Goal: Information Seeking & Learning: Learn about a topic

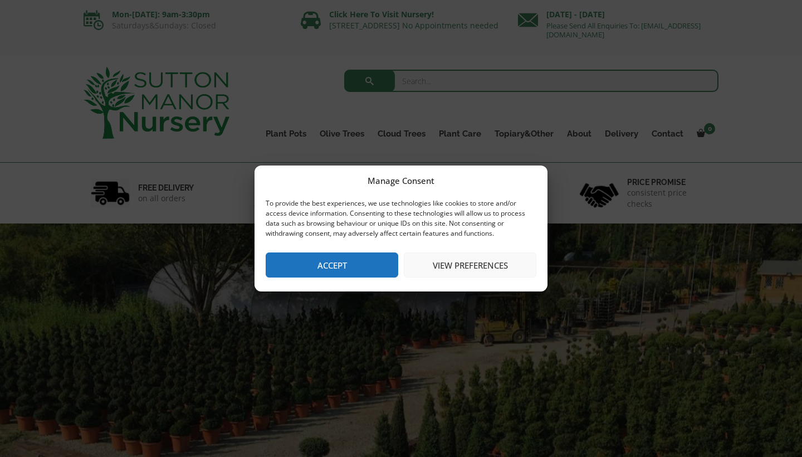
click at [336, 266] on button "Accept" at bounding box center [332, 264] width 133 height 25
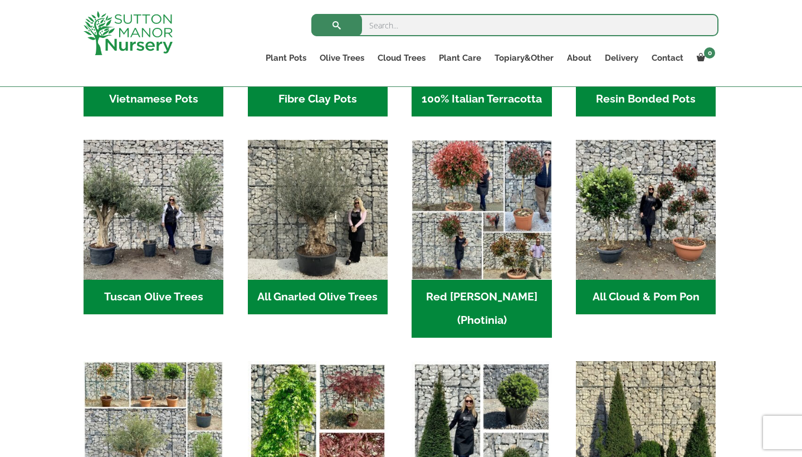
scroll to position [510, 0]
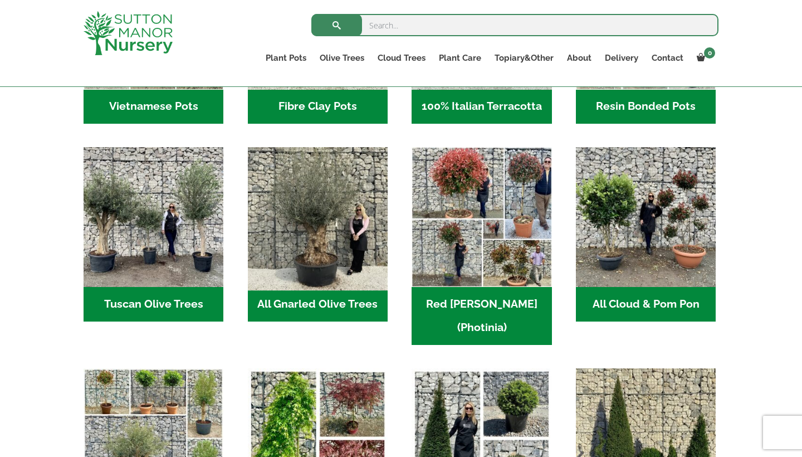
click at [321, 256] on img "Visit product category All Gnarled Olive Trees" at bounding box center [317, 217] width 147 height 147
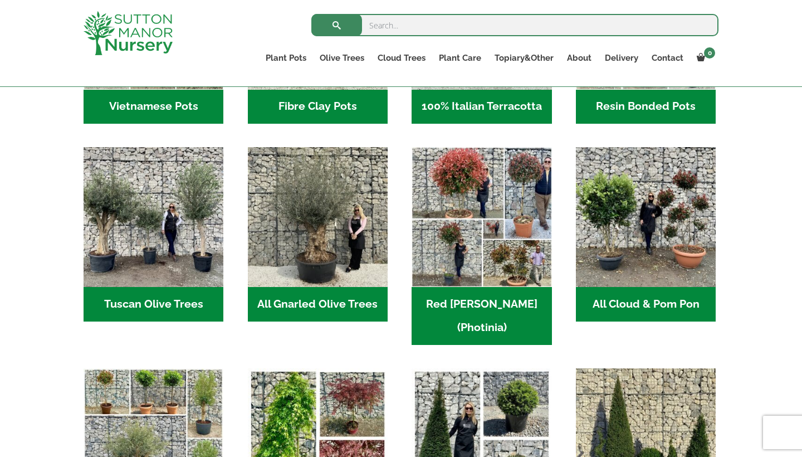
click at [170, 302] on h2 "Tuscan Olive Trees (5)" at bounding box center [154, 304] width 140 height 35
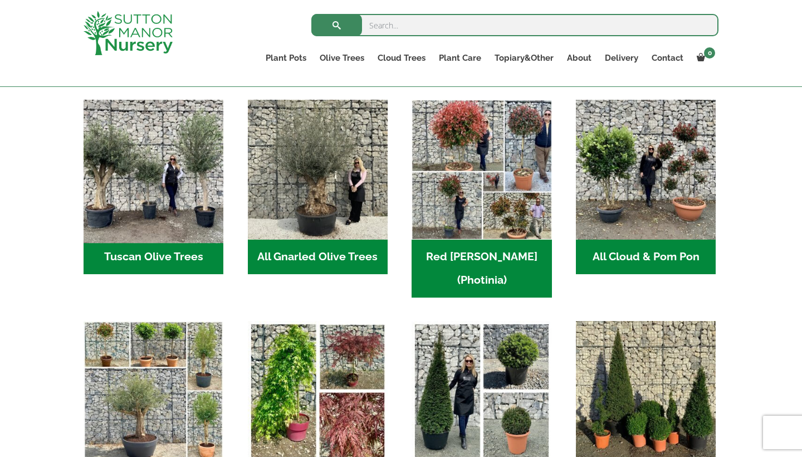
scroll to position [560, 0]
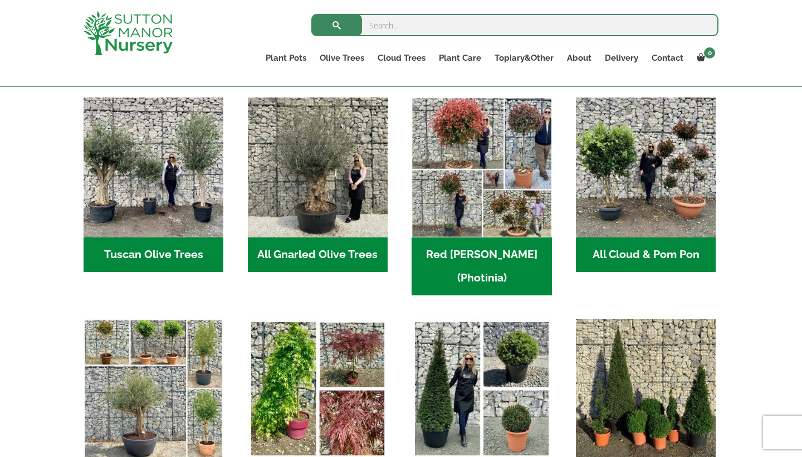
click at [288, 255] on h2 "All Gnarled Olive Trees (184)" at bounding box center [318, 254] width 140 height 35
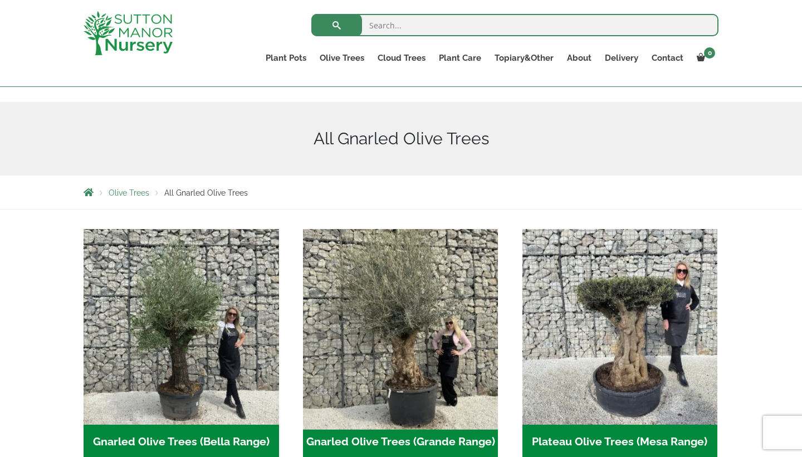
scroll to position [54, 0]
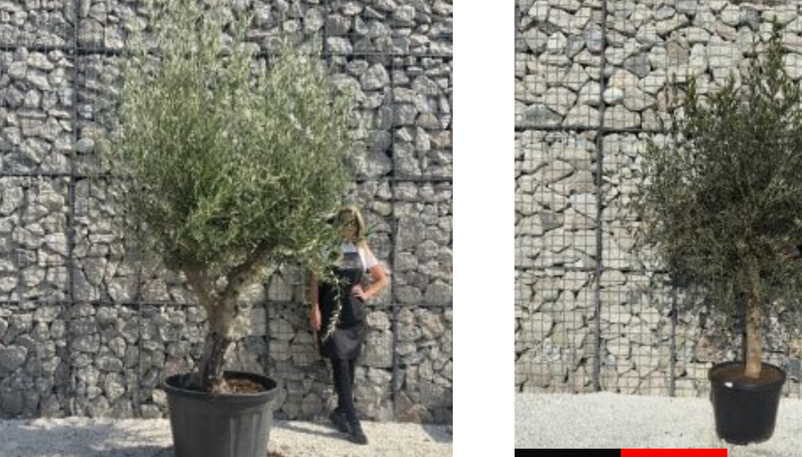
scroll to position [256, 0]
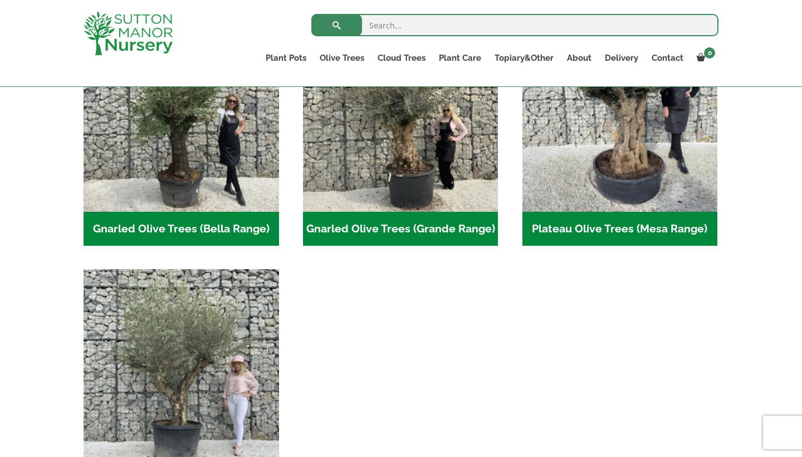
scroll to position [370, 0]
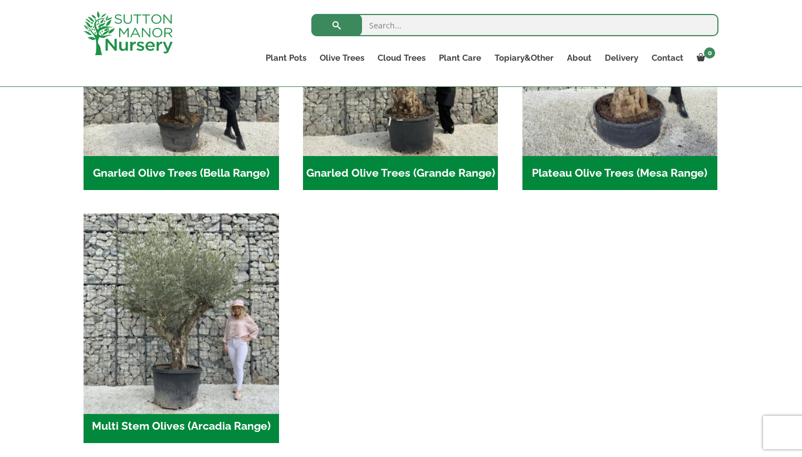
click at [182, 355] on img "Visit product category Multi Stem Olives (Arcadia Range)" at bounding box center [181, 311] width 205 height 205
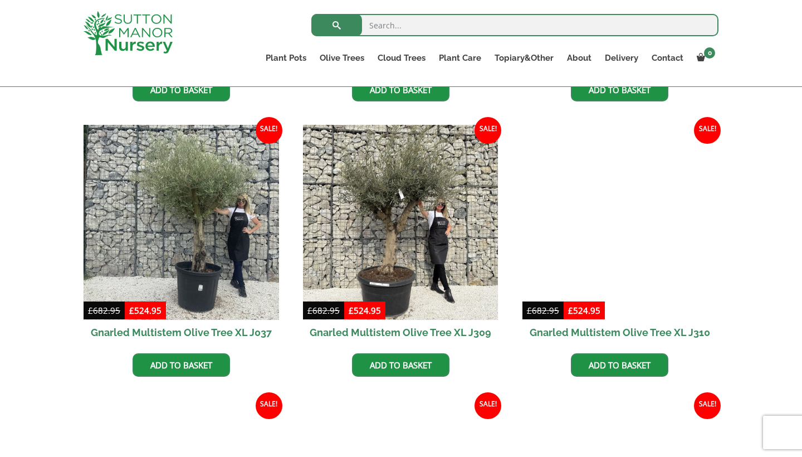
scroll to position [718, 0]
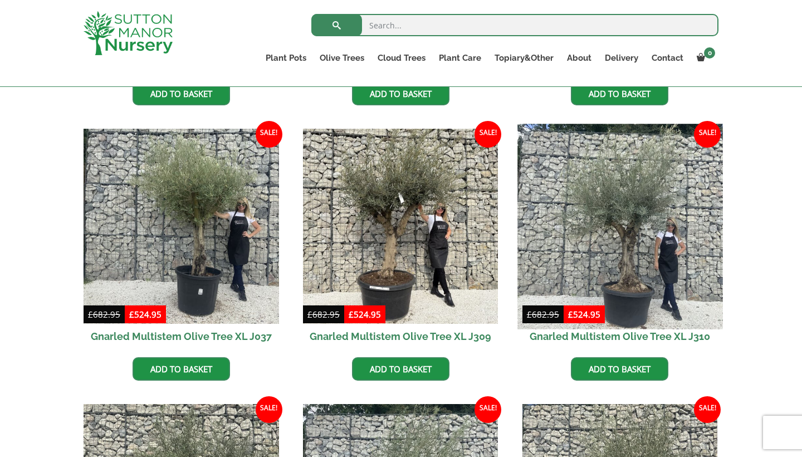
click at [644, 285] on img at bounding box center [620, 226] width 205 height 205
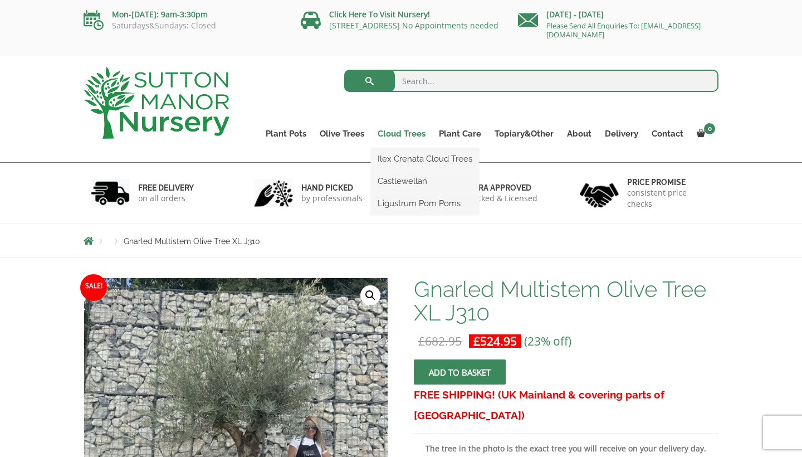
click at [396, 131] on link "Cloud Trees" at bounding box center [401, 134] width 61 height 16
click at [394, 159] on link "Ilex Crenata Cloud Trees" at bounding box center [425, 158] width 108 height 17
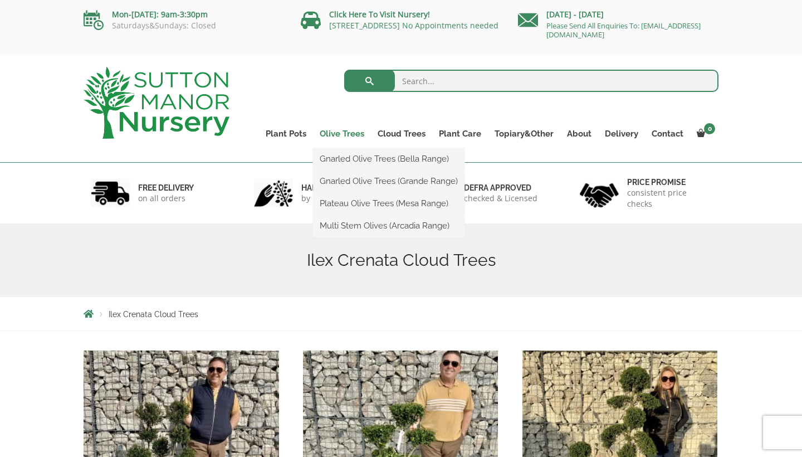
click at [343, 134] on link "Olive Trees" at bounding box center [342, 134] width 58 height 16
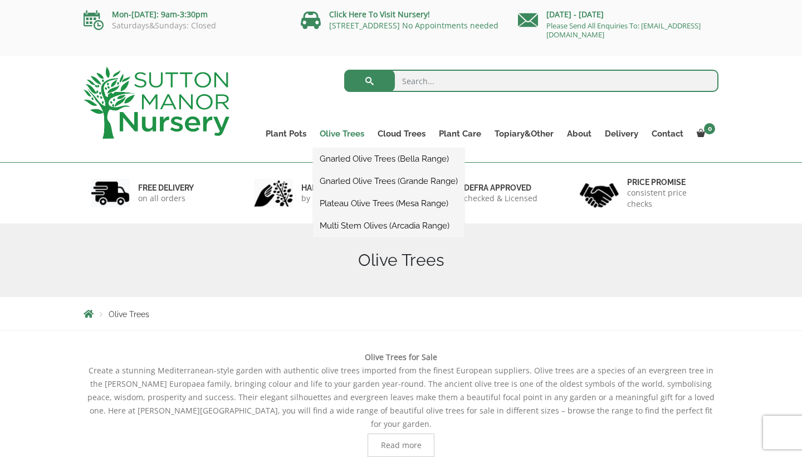
click at [352, 132] on link "Olive Trees" at bounding box center [342, 134] width 58 height 16
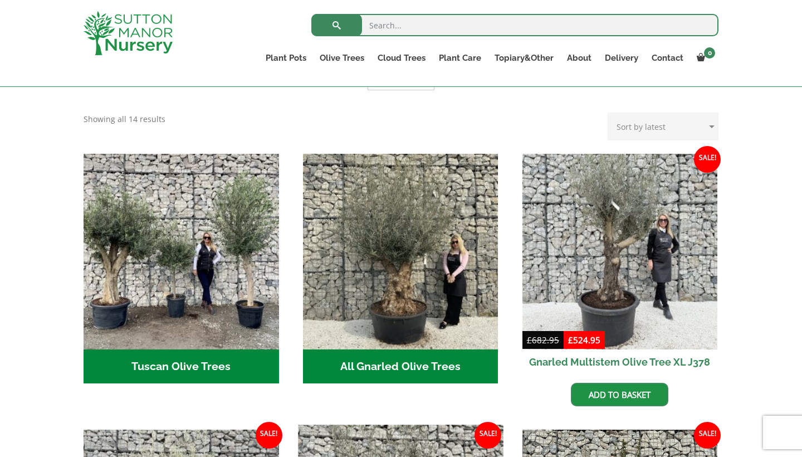
scroll to position [346, 0]
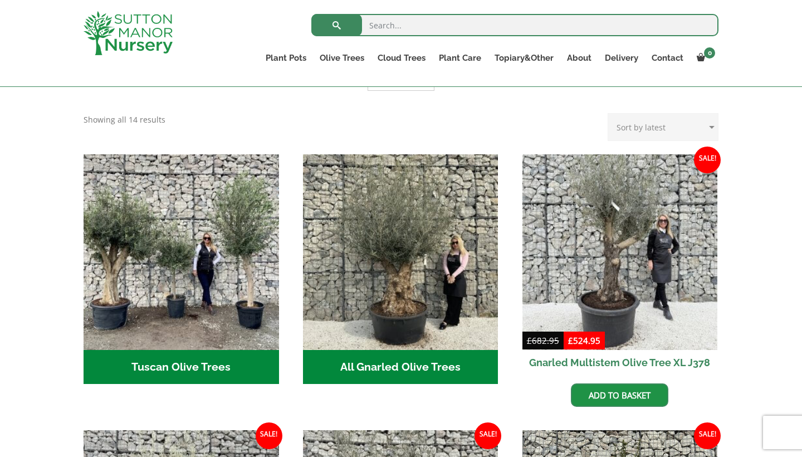
click at [184, 353] on h2 "Tuscan Olive Trees (5)" at bounding box center [182, 367] width 196 height 35
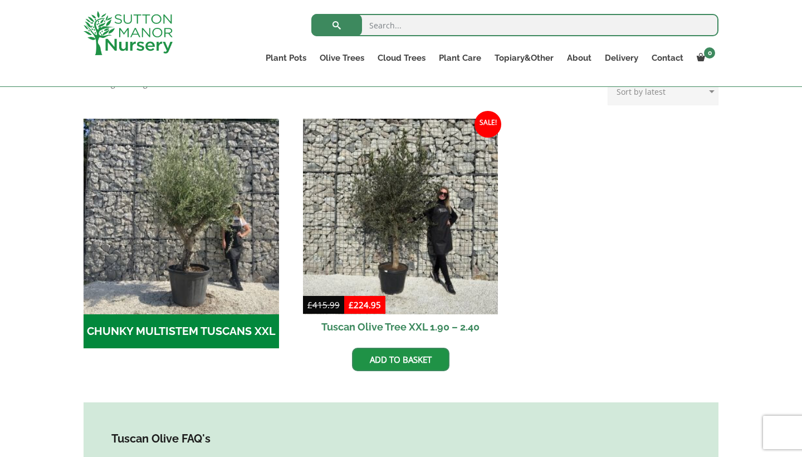
scroll to position [312, 0]
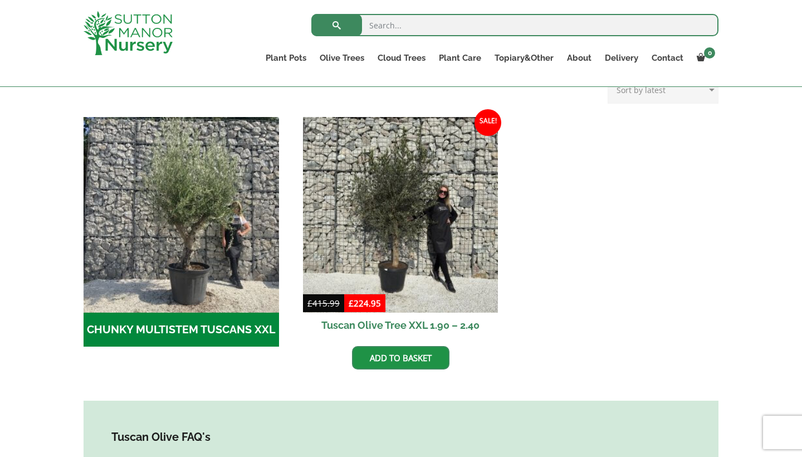
click at [188, 327] on h2 "CHUNKY MULTISTEM TUSCANS XXL (4)" at bounding box center [182, 330] width 196 height 35
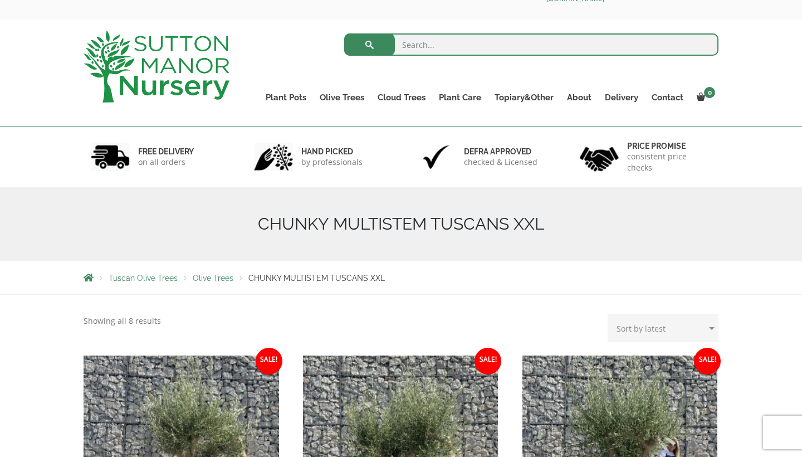
scroll to position [37, 0]
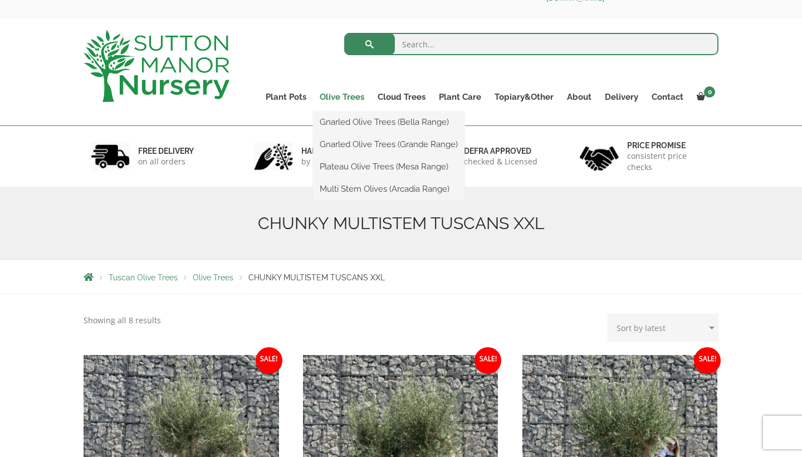
click at [341, 95] on link "Olive Trees" at bounding box center [342, 97] width 58 height 16
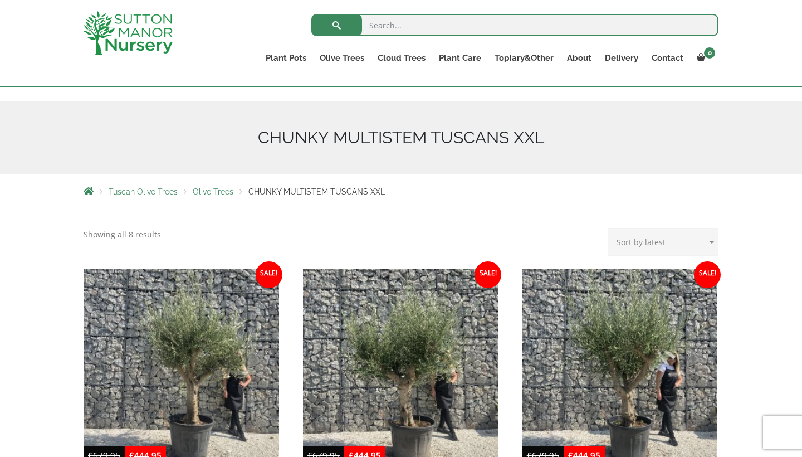
scroll to position [104, 0]
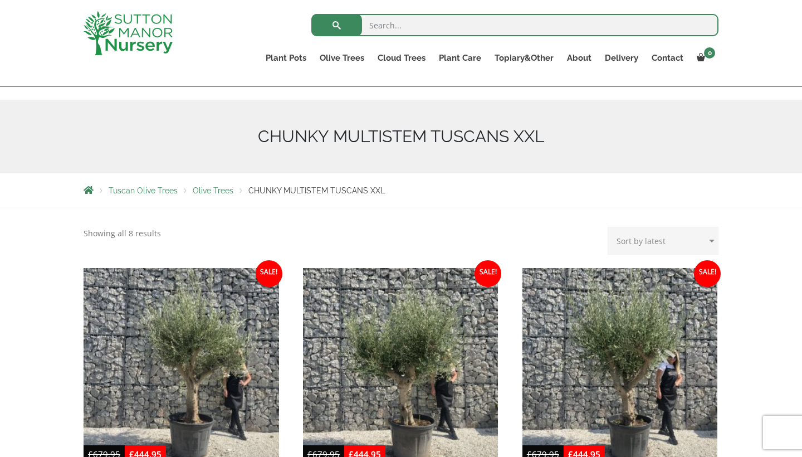
click at [210, 189] on span "Olive Trees" at bounding box center [213, 190] width 41 height 9
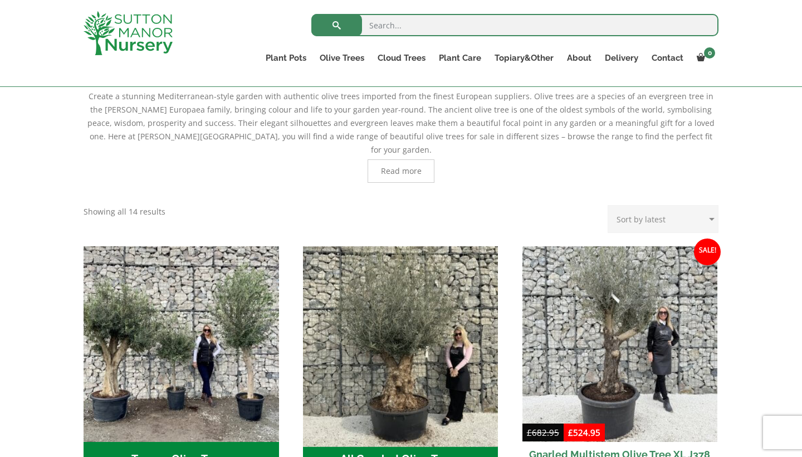
scroll to position [250, 0]
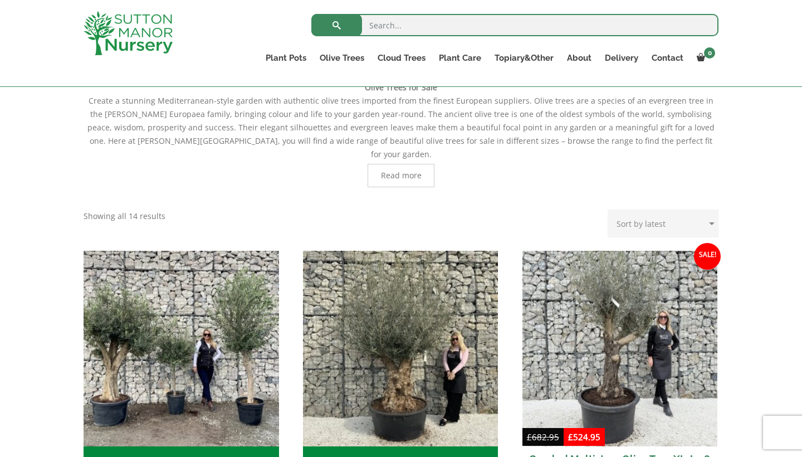
click at [424, 164] on span "Read more" at bounding box center [401, 175] width 67 height 23
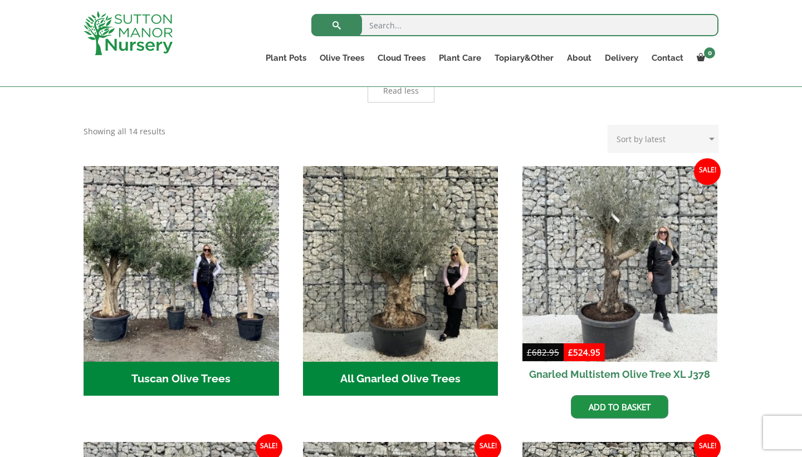
scroll to position [729, 0]
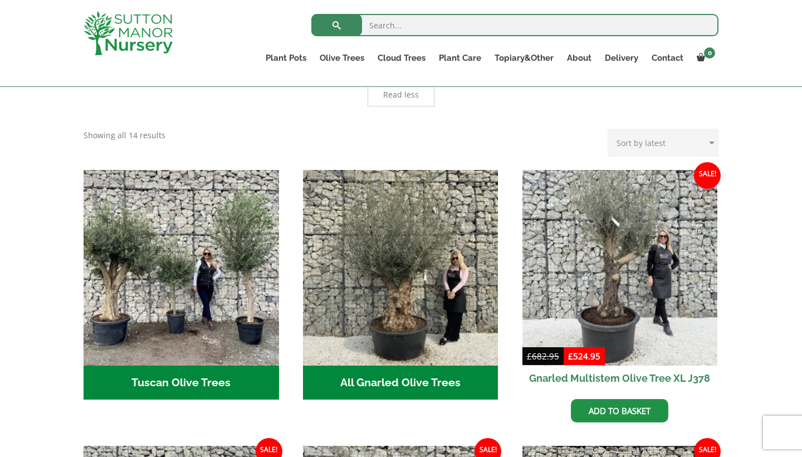
click at [329, 366] on h2 "All Gnarled Olive Trees (184)" at bounding box center [401, 383] width 196 height 35
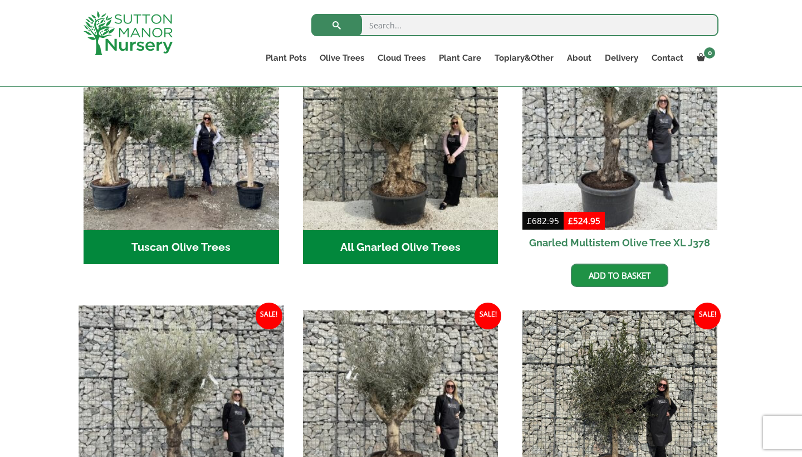
scroll to position [867, 0]
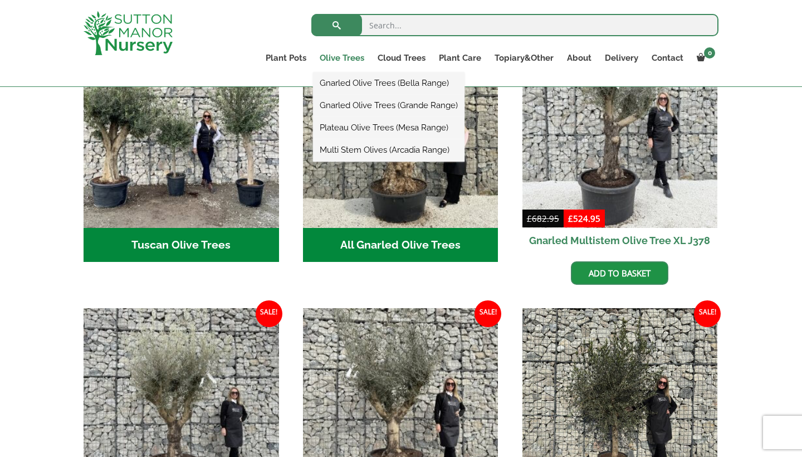
click at [340, 57] on link "Olive Trees" at bounding box center [342, 58] width 58 height 16
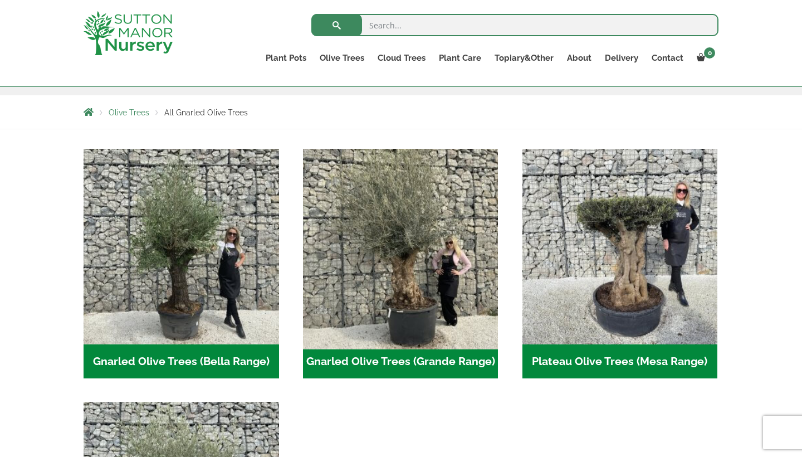
scroll to position [182, 0]
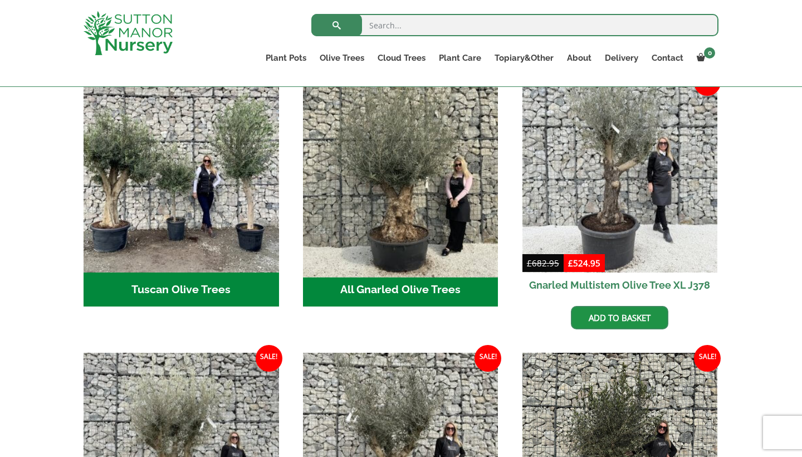
scroll to position [425, 0]
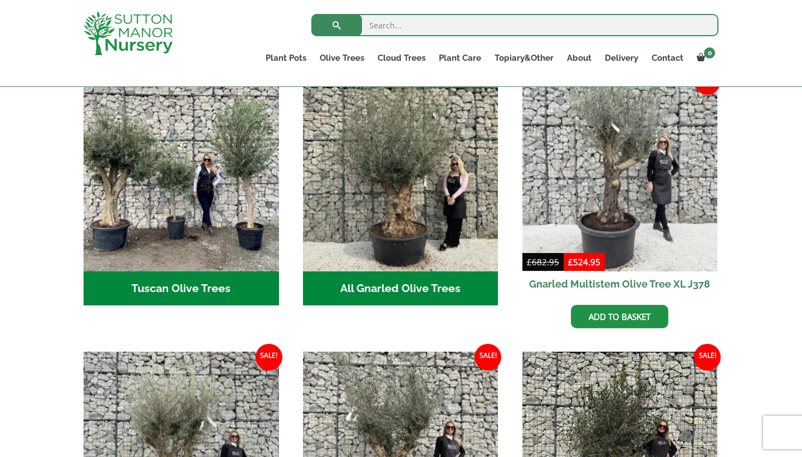
click at [212, 271] on h2 "Tuscan Olive Trees (5)" at bounding box center [182, 288] width 196 height 35
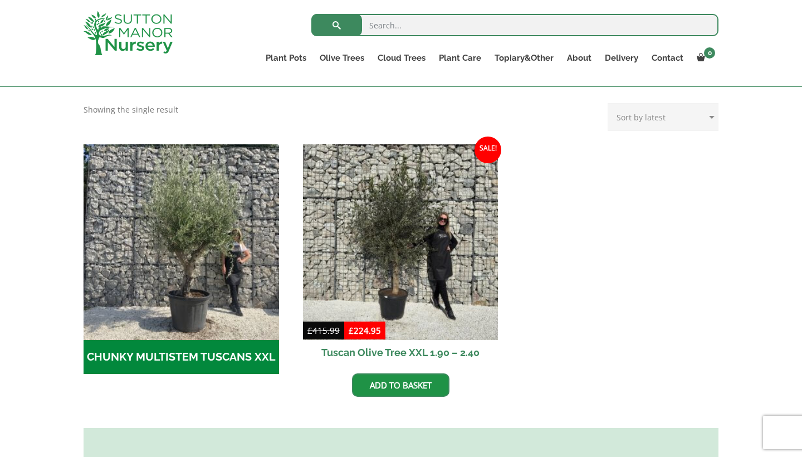
scroll to position [285, 0]
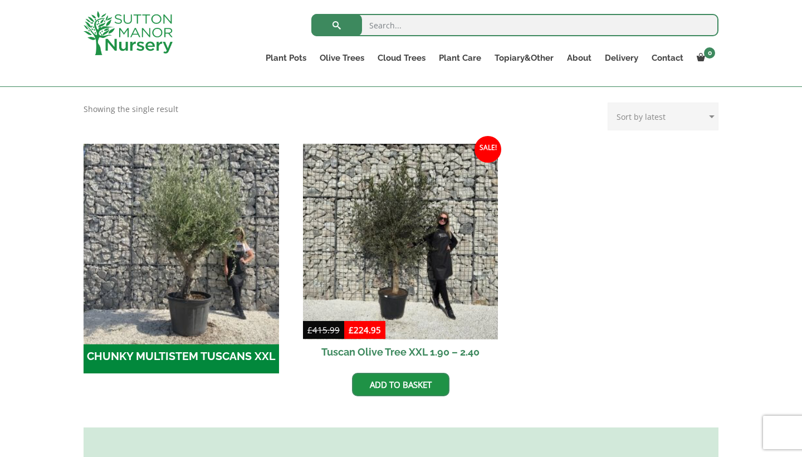
click at [190, 264] on img "Visit product category CHUNKY MULTISTEM TUSCANS XXL" at bounding box center [181, 241] width 205 height 205
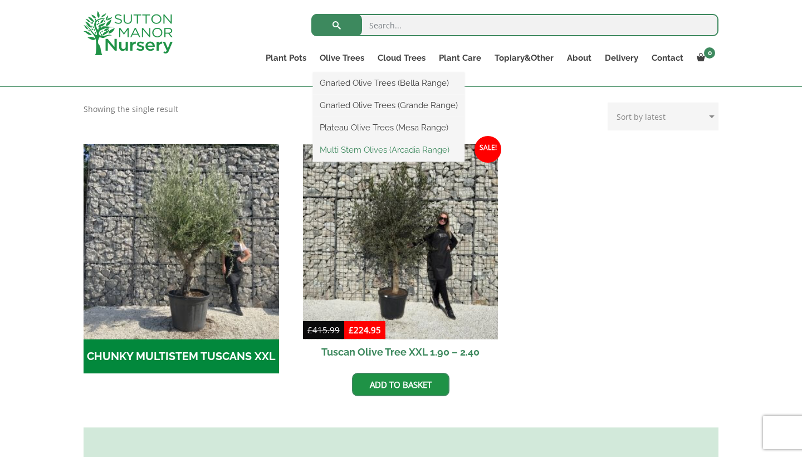
click at [361, 149] on link "Multi Stem Olives (Arcadia Range)" at bounding box center [389, 150] width 152 height 17
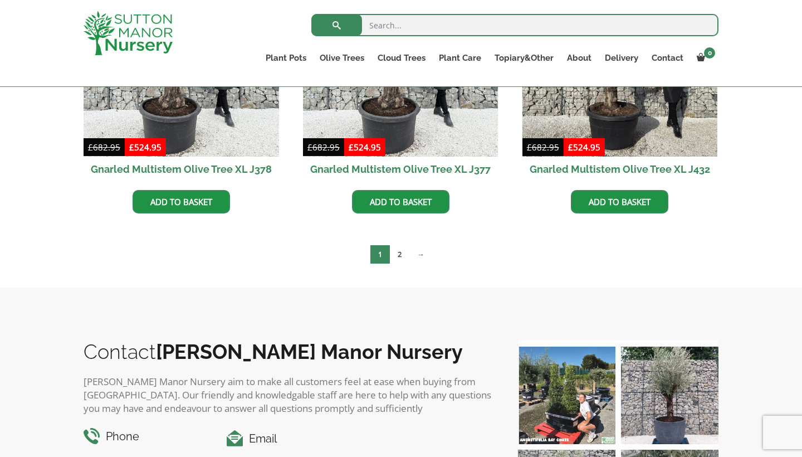
scroll to position [1985, 0]
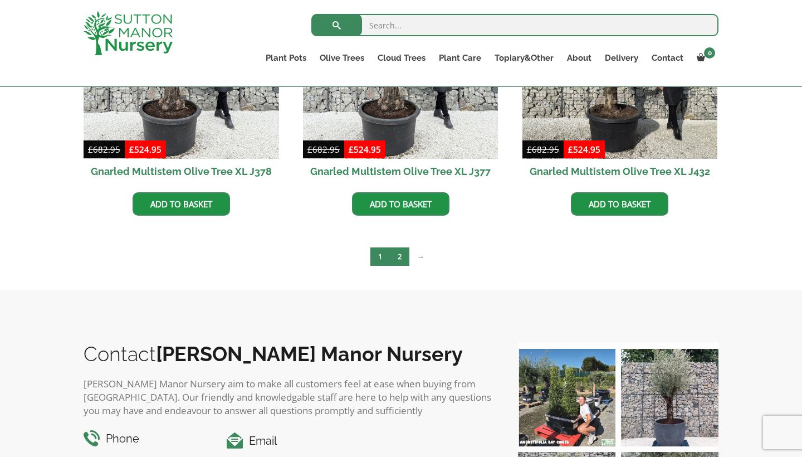
click at [401, 255] on link "2" at bounding box center [400, 256] width 20 height 18
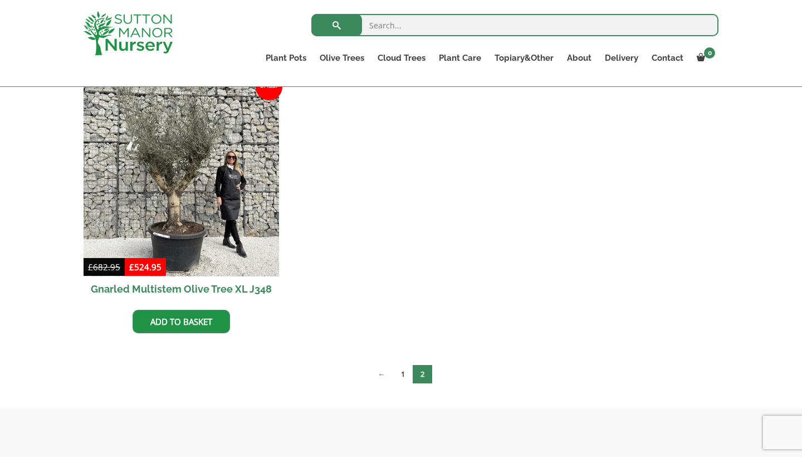
scroll to position [568, 0]
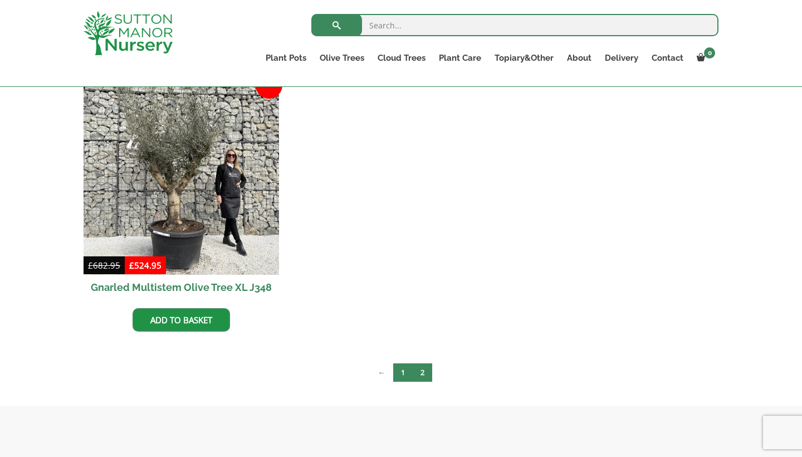
click at [405, 371] on link "1" at bounding box center [403, 372] width 20 height 18
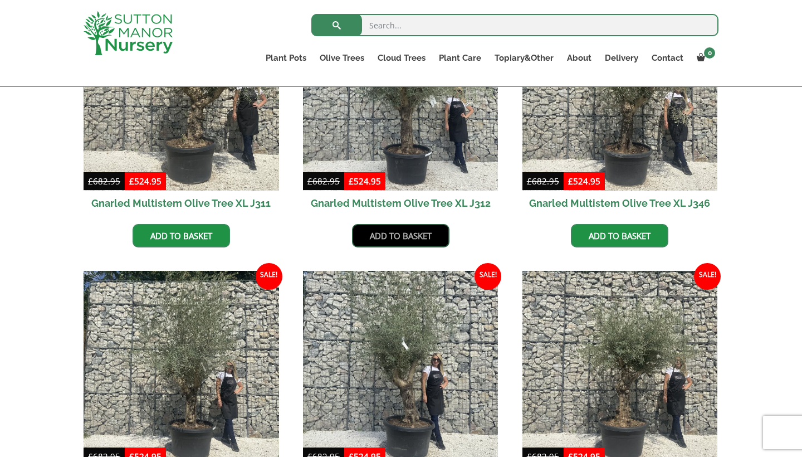
scroll to position [1135, 0]
